Goal: Use online tool/utility: Utilize a website feature to perform a specific function

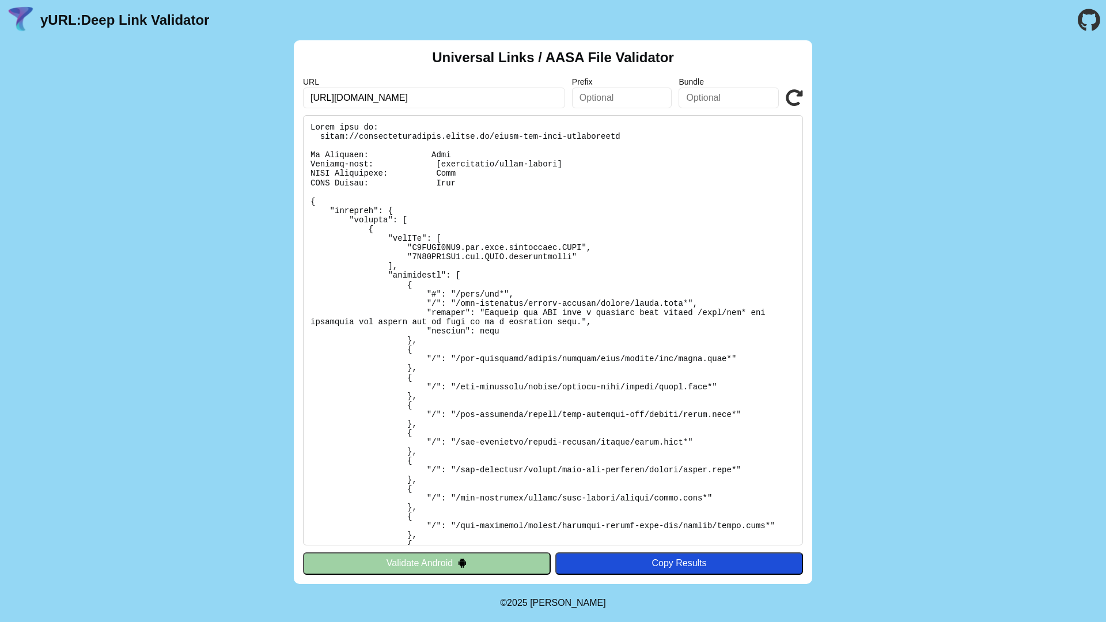
scroll to position [2653, 0]
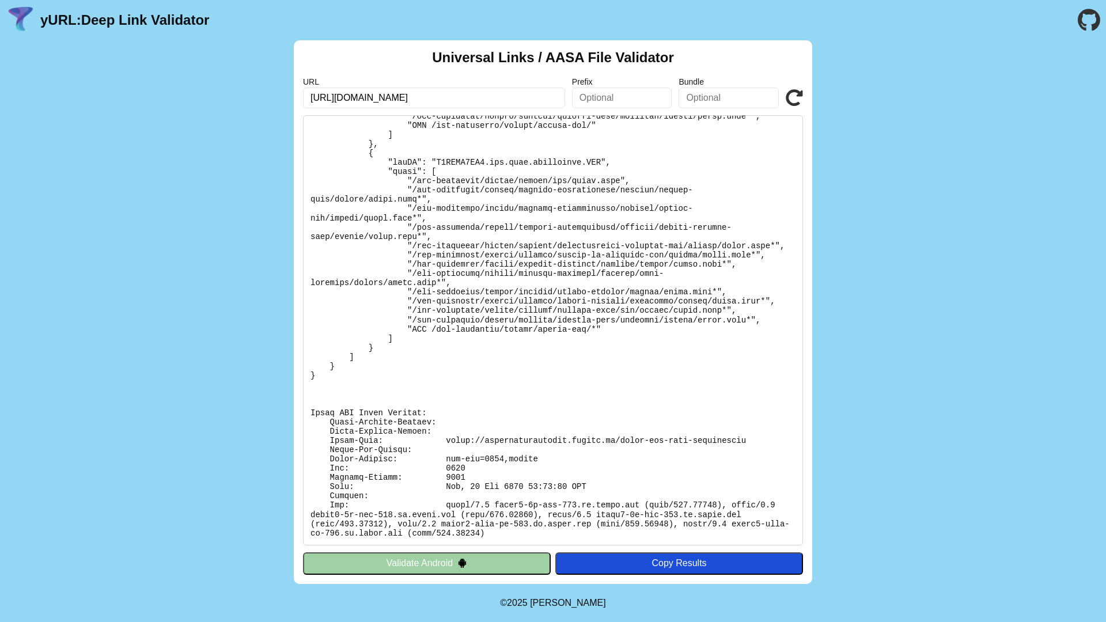
click at [780, 99] on div "URL [URL][DOMAIN_NAME] Prefix Bundle Validate" at bounding box center [553, 92] width 500 height 31
click at [792, 96] on icon at bounding box center [794, 97] width 17 height 17
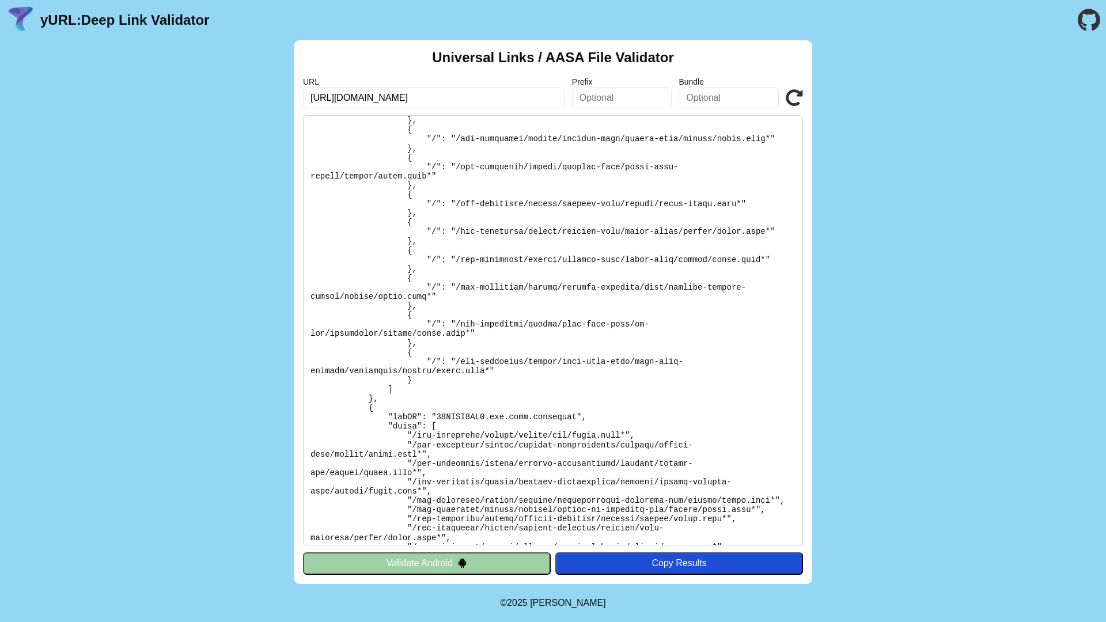
scroll to position [730, 0]
drag, startPoint x: 454, startPoint y: 97, endPoint x: 282, endPoint y: 90, distance: 172.3
click at [282, 90] on div "Universal Links / AASA File Validator URL [URL][DOMAIN_NAME] Prefix Bundle Vali…" at bounding box center [553, 312] width 1106 height 544
